Goal: Information Seeking & Learning: Learn about a topic

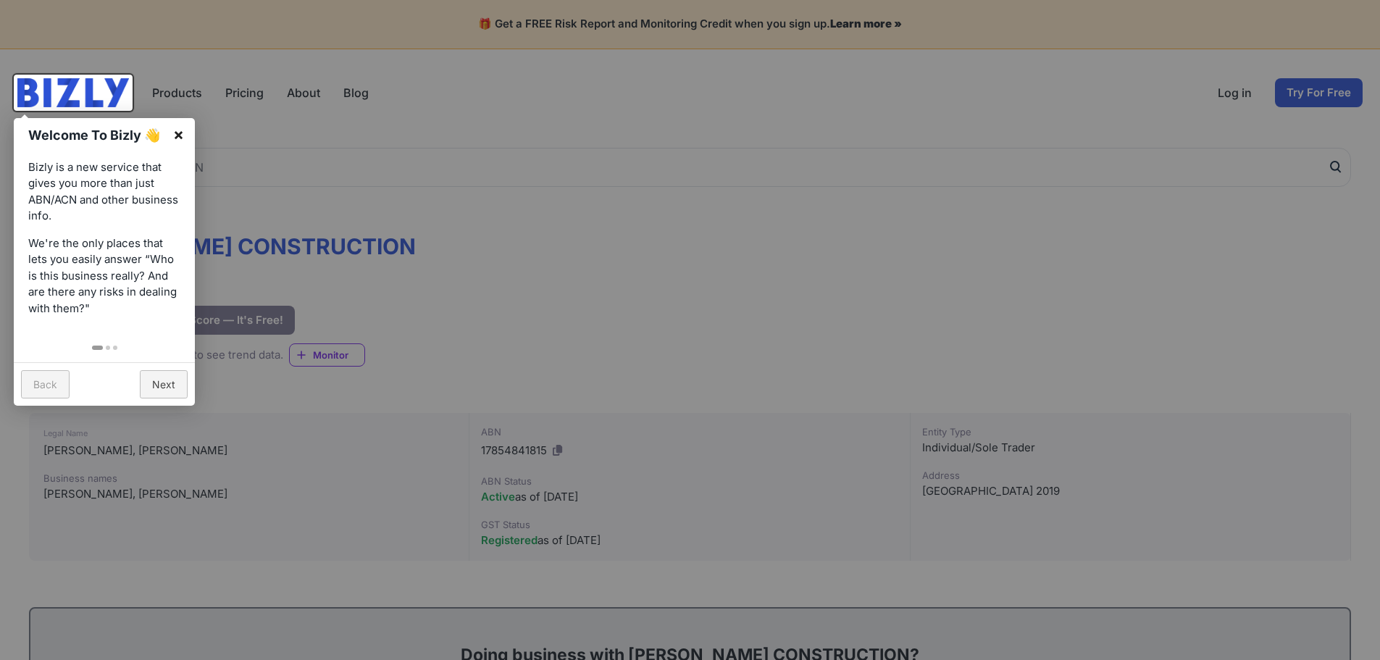
click at [183, 133] on link "×" at bounding box center [178, 134] width 33 height 33
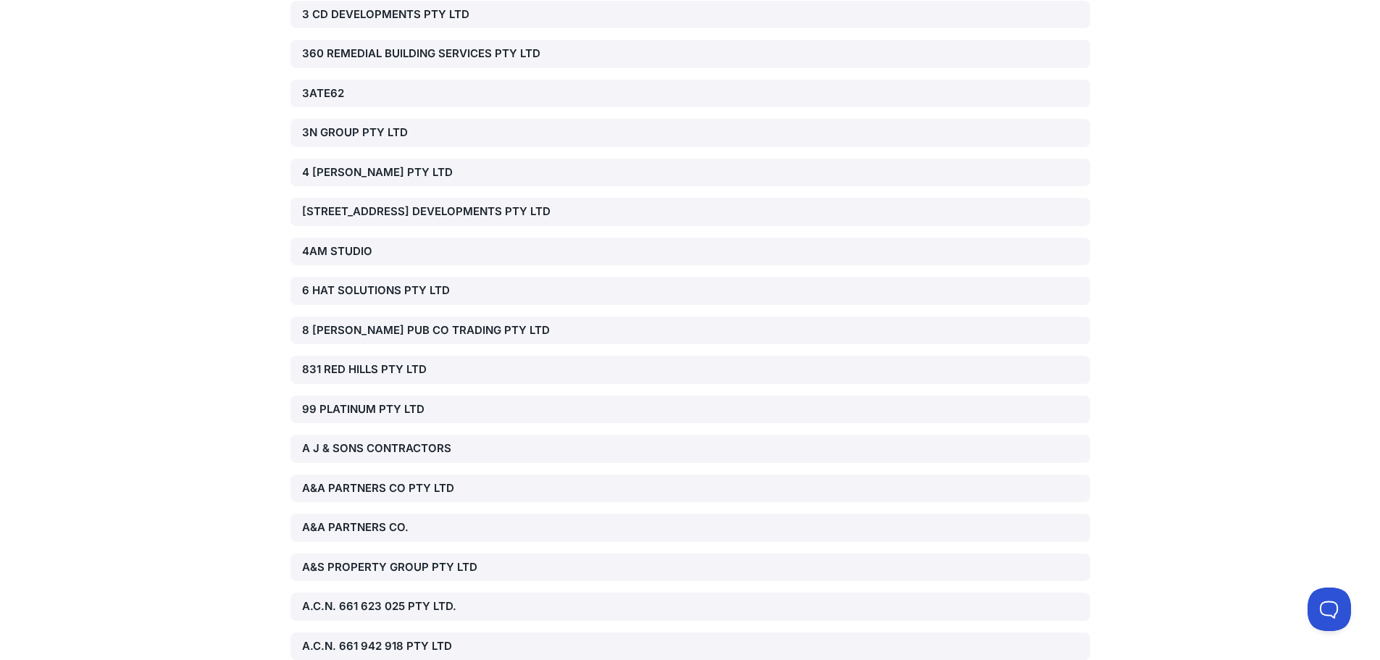
scroll to position [19398, 0]
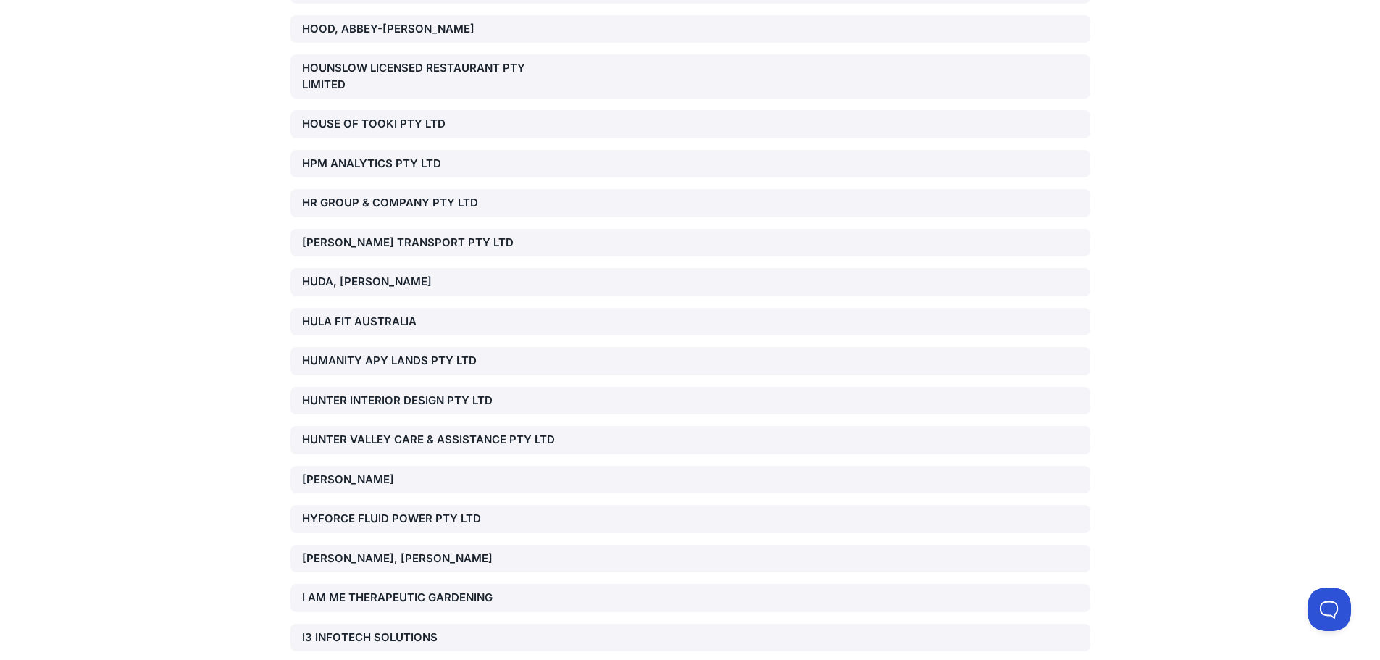
click at [309, 551] on div "[PERSON_NAME], [PERSON_NAME]" at bounding box center [429, 559] width 255 height 17
